Goal: Navigation & Orientation: Find specific page/section

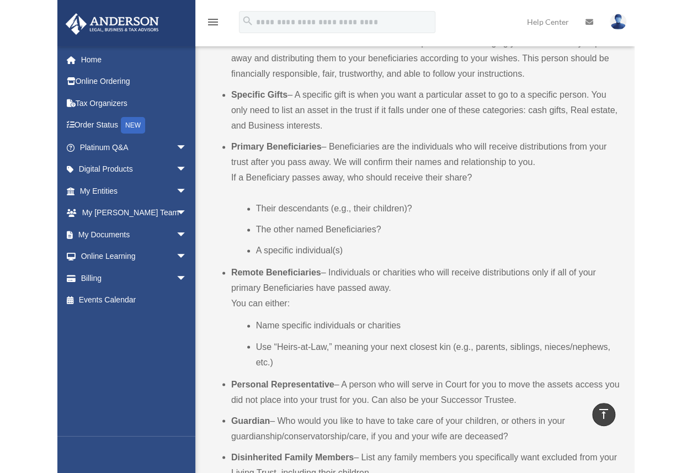
scroll to position [500, 0]
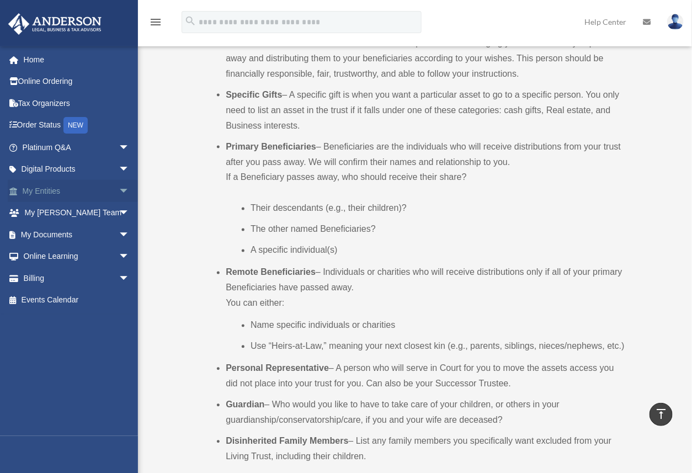
click at [39, 187] on link "My Entities arrow_drop_down" at bounding box center [77, 191] width 138 height 22
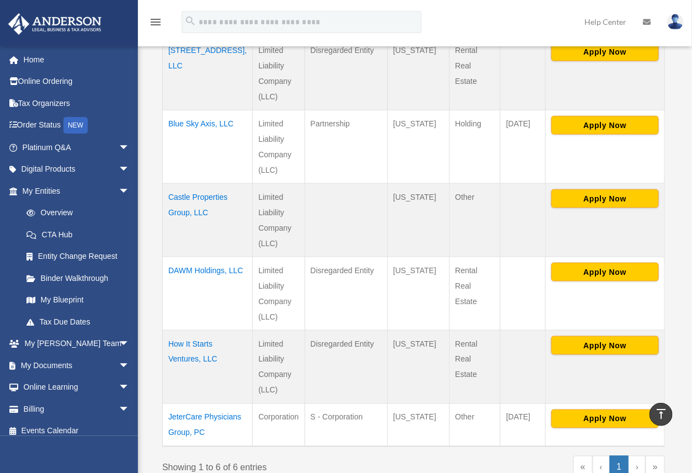
scroll to position [331, 0]
